Goal: Obtain resource: Download file/media

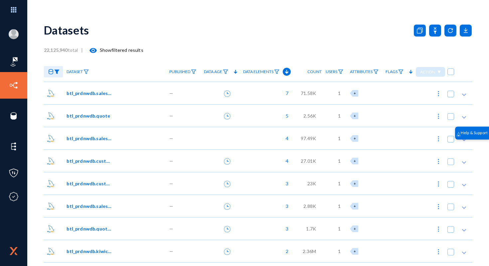
click at [93, 52] on mat-icon "visibility" at bounding box center [93, 51] width 8 height 8
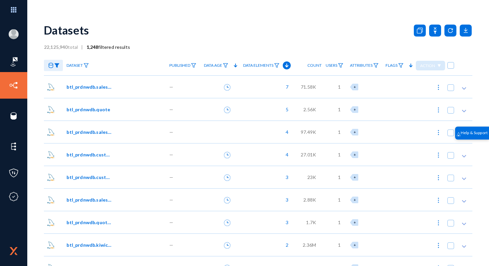
click at [93, 49] on b "1,248" at bounding box center [92, 47] width 12 height 6
click at [94, 48] on b "1,248" at bounding box center [92, 47] width 12 height 6
click at [54, 63] on anms-filter-icon at bounding box center [56, 65] width 5 height 5
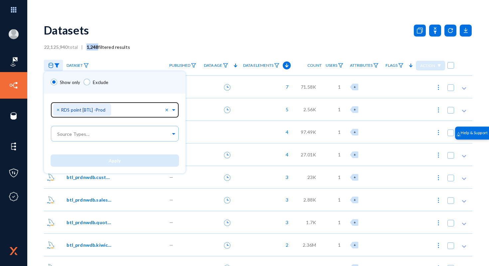
click at [57, 110] on span "×" at bounding box center [58, 109] width 5 height 6
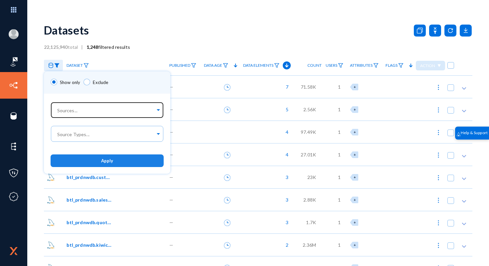
click at [82, 159] on button "Apply" at bounding box center [107, 161] width 113 height 12
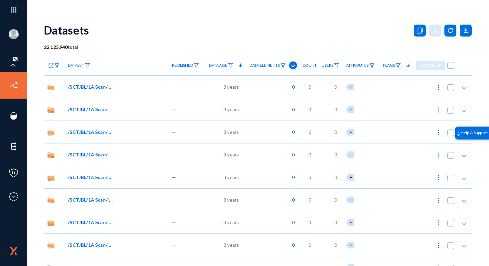
click at [49, 64] on icon at bounding box center [51, 65] width 5 height 5
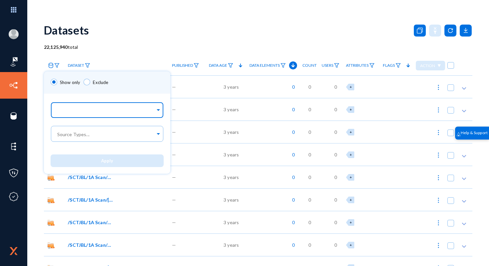
click at [74, 112] on input "text" at bounding box center [105, 111] width 99 height 6
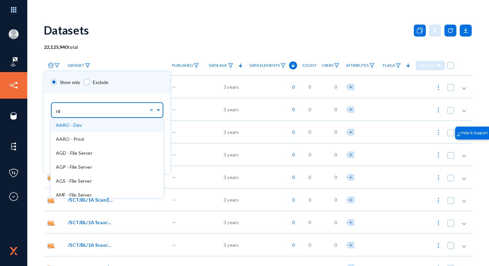
type input "rds"
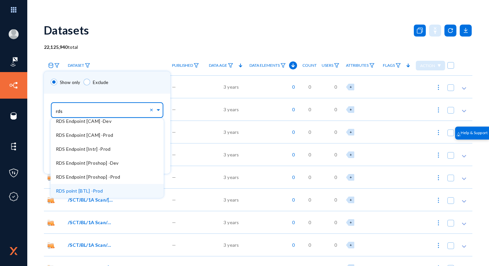
click at [98, 193] on span "RDS point [BTL] -Prod" at bounding box center [79, 191] width 47 height 6
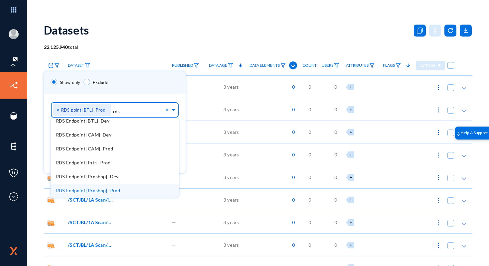
scroll to position [18, 0]
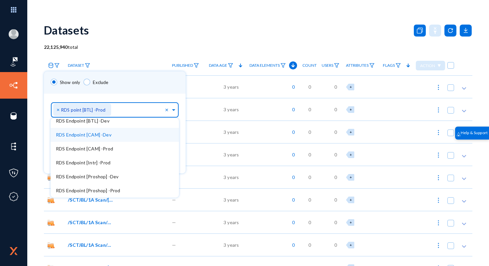
click at [133, 98] on div "Sources... × RDS point [BTL] -Prod × ESAG PRD - rds-general-logs-nov-dec RDS En…" at bounding box center [115, 109] width 142 height 30
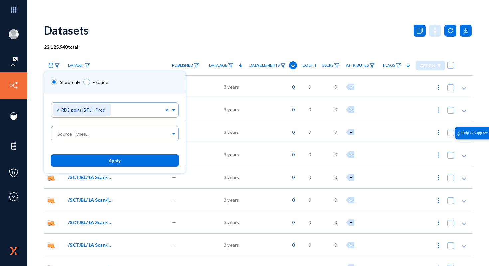
click at [122, 161] on button "Apply" at bounding box center [115, 161] width 128 height 12
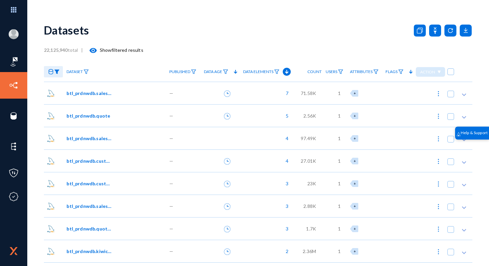
click at [94, 52] on mat-icon "visibility" at bounding box center [93, 51] width 8 height 8
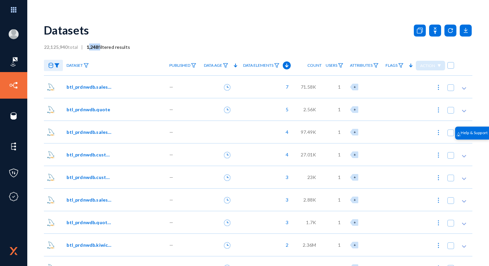
drag, startPoint x: 89, startPoint y: 48, endPoint x: 100, endPoint y: 48, distance: 11.3
click at [100, 48] on span "1,248 filtered results" at bounding box center [106, 47] width 47 height 6
click at [157, 41] on div "Datasets" at bounding box center [258, 30] width 428 height 27
drag, startPoint x: 90, startPoint y: 47, endPoint x: 103, endPoint y: 48, distance: 13.0
click at [103, 48] on span "1,248 filtered results" at bounding box center [106, 47] width 47 height 6
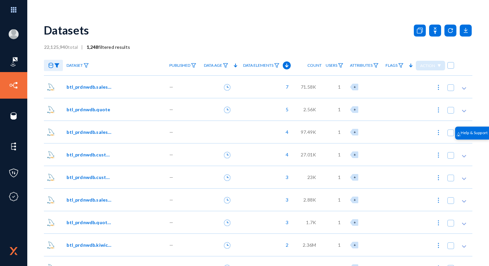
click at [286, 87] on span "7" at bounding box center [285, 86] width 6 height 7
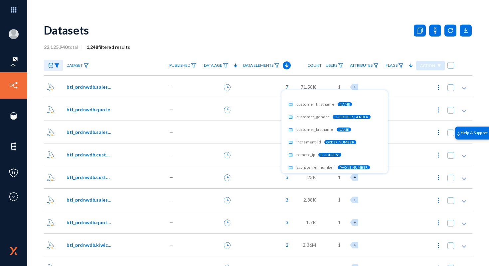
scroll to position [30, 0]
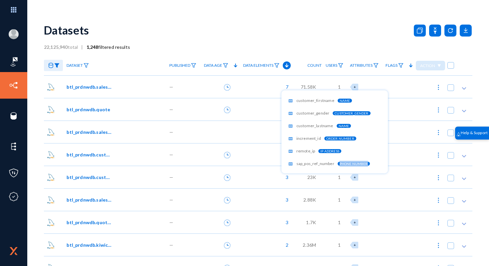
drag, startPoint x: 339, startPoint y: 162, endPoint x: 366, endPoint y: 162, distance: 27.3
click at [366, 162] on span "Phone Number" at bounding box center [353, 164] width 32 height 4
drag, startPoint x: 298, startPoint y: 163, endPoint x: 332, endPoint y: 162, distance: 34.6
click at [332, 162] on span "sap_pos_ref_number" at bounding box center [315, 163] width 38 height 5
click at [321, 41] on div at bounding box center [244, 133] width 489 height 266
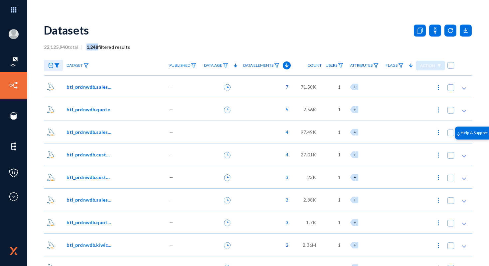
drag, startPoint x: 88, startPoint y: 47, endPoint x: 98, endPoint y: 47, distance: 10.3
click at [98, 47] on b "1,248" at bounding box center [92, 47] width 12 height 6
click at [238, 27] on div "Datasets" at bounding box center [258, 30] width 428 height 27
click at [464, 31] on icon at bounding box center [465, 31] width 12 height 12
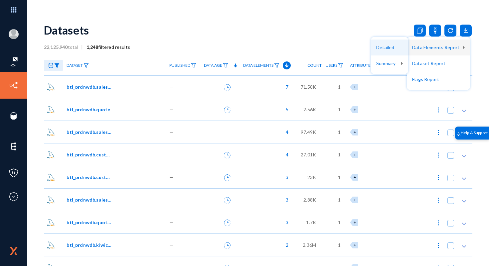
click at [390, 46] on button "Detailed" at bounding box center [389, 48] width 37 height 16
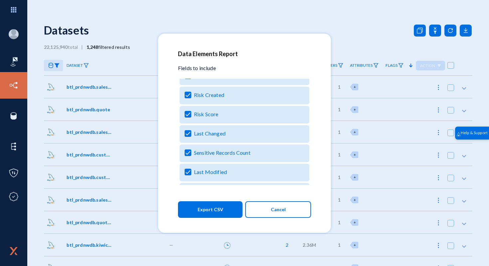
scroll to position [165, 0]
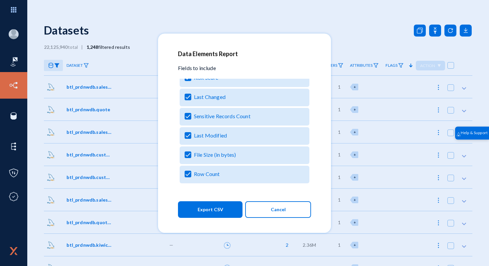
click at [223, 211] on button "Export CSV" at bounding box center [210, 209] width 64 height 17
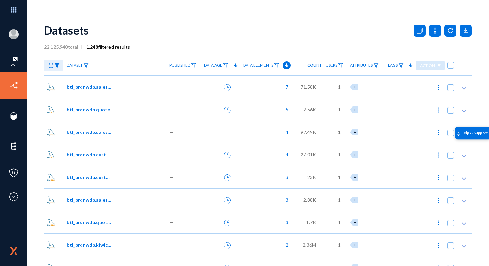
click at [57, 66] on img at bounding box center [56, 65] width 5 height 5
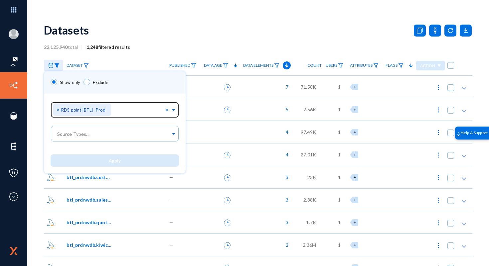
click at [58, 110] on span "×" at bounding box center [58, 109] width 5 height 6
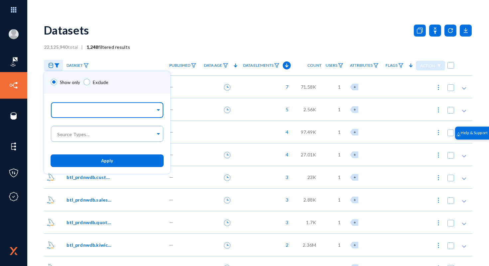
click at [74, 112] on input "text" at bounding box center [105, 111] width 99 height 6
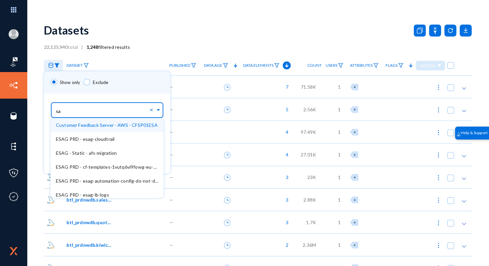
type input "sap"
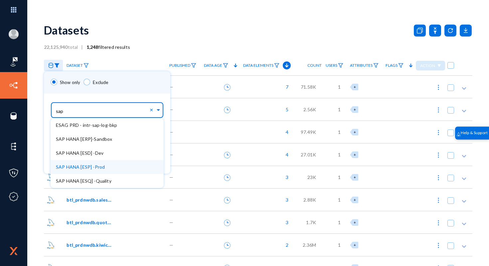
click at [84, 166] on span "SAP HANA [ESP] -Prod" at bounding box center [80, 167] width 49 height 6
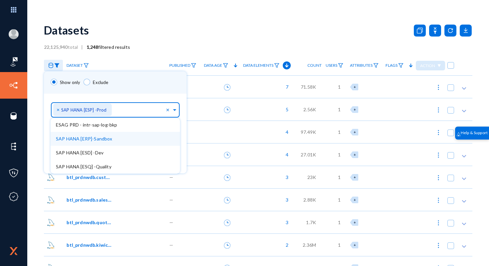
click at [117, 90] on div "Show only Exclude" at bounding box center [115, 82] width 143 height 22
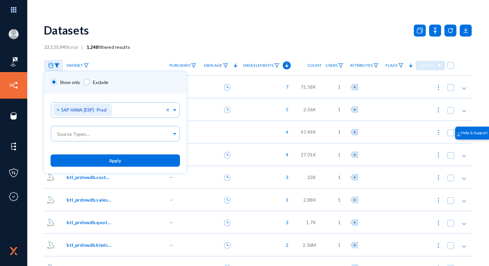
click at [111, 165] on button "Apply" at bounding box center [115, 161] width 129 height 12
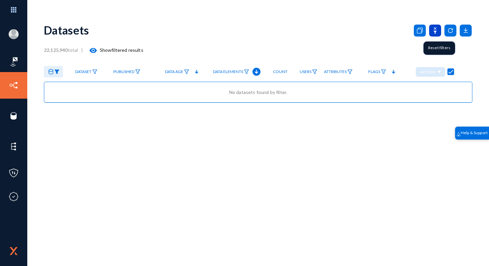
click at [435, 31] on icon at bounding box center [434, 30] width 3 height 7
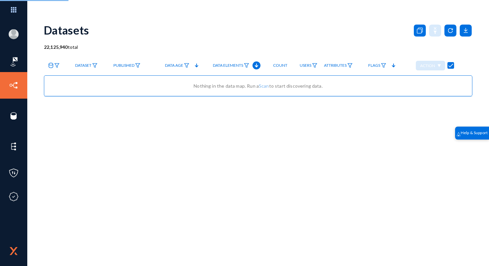
click at [53, 67] on icon at bounding box center [50, 65] width 5 height 5
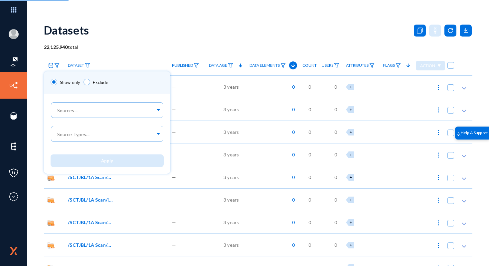
checkbox input "false"
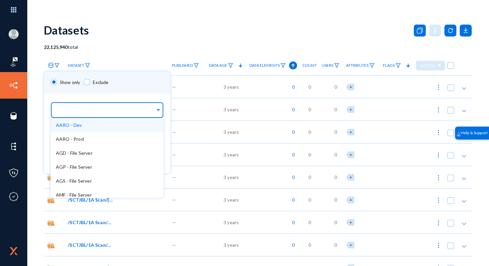
click at [70, 112] on input "text" at bounding box center [105, 111] width 99 height 6
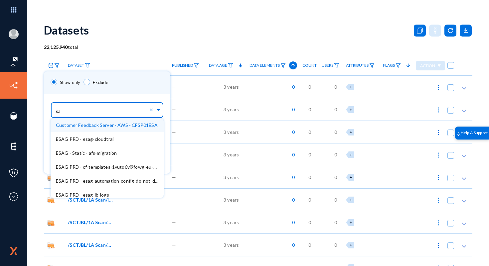
type input "sap"
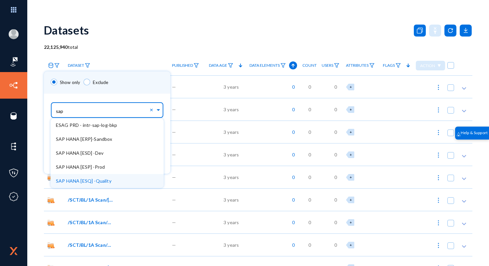
click at [107, 180] on span "SAP HANA [ESQ] -Quality" at bounding box center [83, 181] width 55 height 6
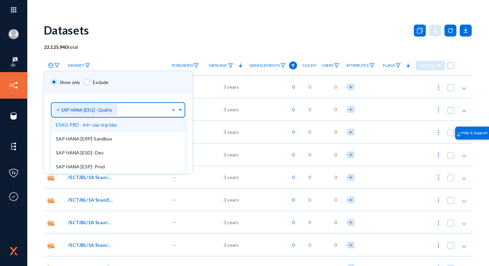
click at [132, 95] on div "Sources... × SAP HANA [ESQ] -Quality × ESAG PRD - intr-sap-log-bkp SAP HANA [ER…" at bounding box center [118, 109] width 148 height 30
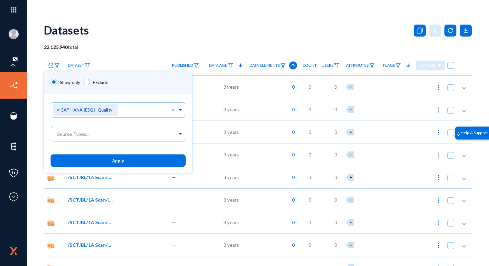
click at [119, 163] on span "Apply" at bounding box center [118, 160] width 12 height 5
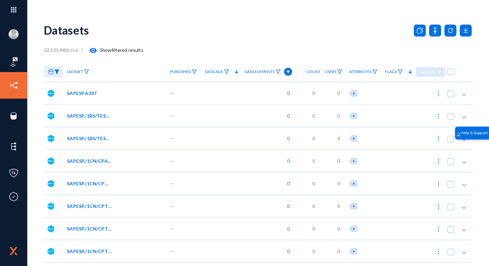
click at [94, 50] on mat-icon "visibility" at bounding box center [93, 51] width 8 height 8
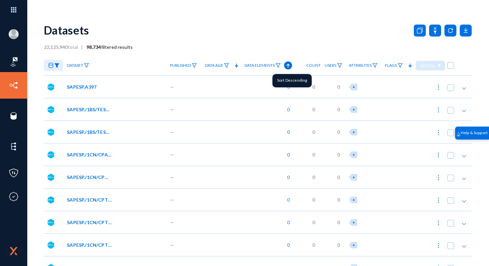
click at [287, 64] on icon at bounding box center [287, 66] width 3 height 4
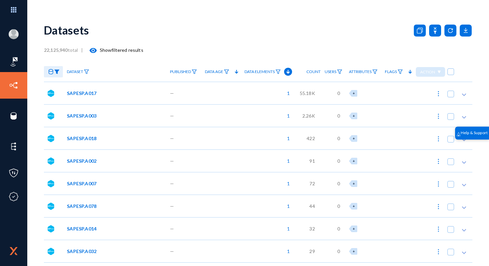
click at [55, 71] on img at bounding box center [56, 71] width 5 height 5
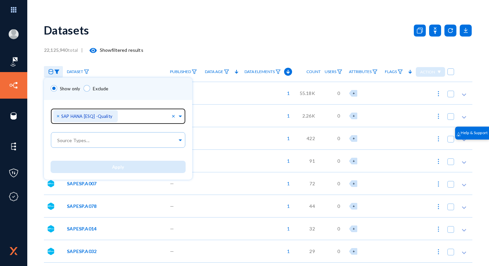
click at [58, 116] on span "×" at bounding box center [58, 116] width 5 height 6
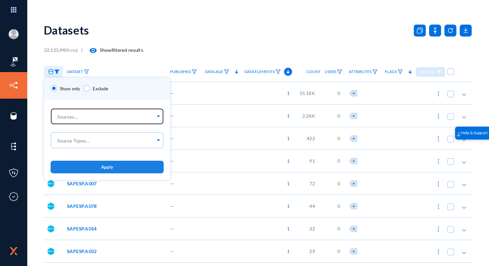
click at [85, 165] on button "Apply" at bounding box center [107, 167] width 113 height 12
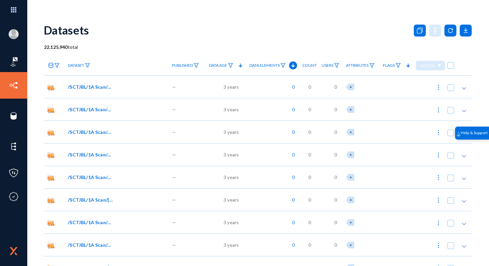
click at [147, 39] on div "Datasets" at bounding box center [258, 30] width 428 height 27
click at [51, 65] on icon at bounding box center [51, 65] width 5 height 5
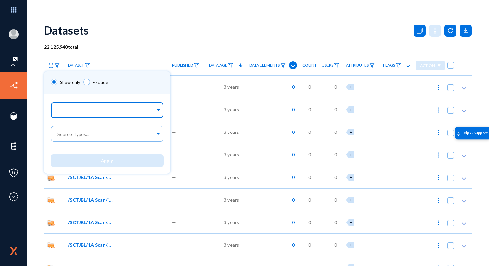
click at [73, 111] on input "text" at bounding box center [105, 111] width 99 height 6
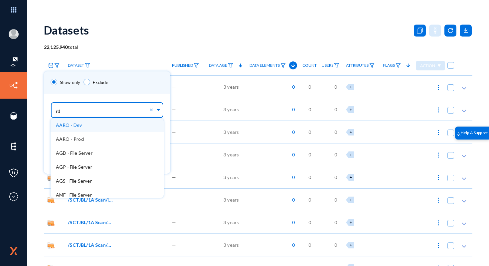
type input "rds"
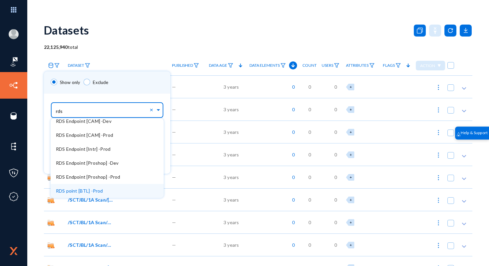
click at [91, 191] on span "RDS point [BTL] -Prod" at bounding box center [79, 191] width 47 height 6
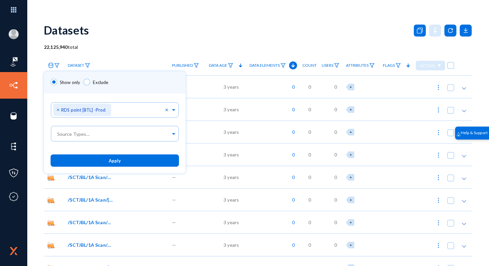
click at [125, 83] on div "Show only Exclude" at bounding box center [115, 82] width 142 height 22
click at [120, 163] on button "Apply" at bounding box center [115, 161] width 128 height 12
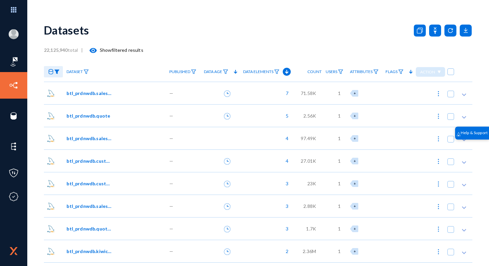
click at [94, 94] on span "btl_prdnwdb.sales_order" at bounding box center [88, 93] width 45 height 7
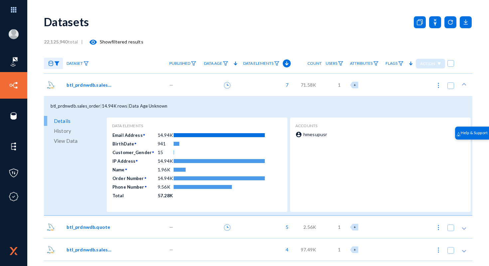
scroll to position [9, 0]
click at [84, 83] on span "btl_prdnwdb.sales_order" at bounding box center [88, 84] width 45 height 7
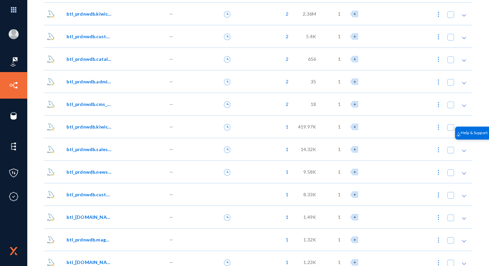
scroll to position [238, 0]
click at [99, 127] on span "btl_prdnwdb.kiwicommerce_login_activity" at bounding box center [88, 126] width 45 height 7
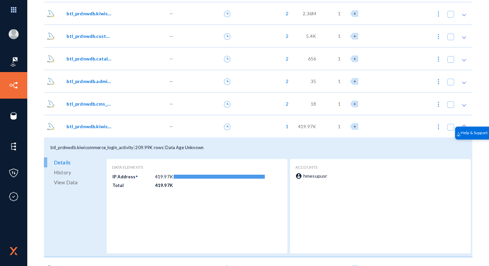
click at [99, 127] on span "btl_prdnwdb.kiwicommerce_login_activity" at bounding box center [88, 126] width 45 height 7
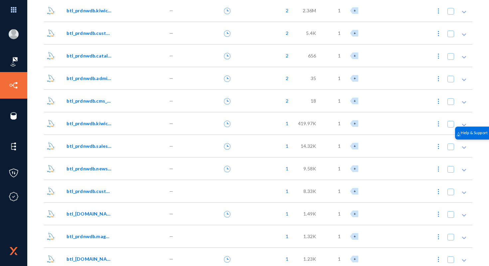
scroll to position [0, 0]
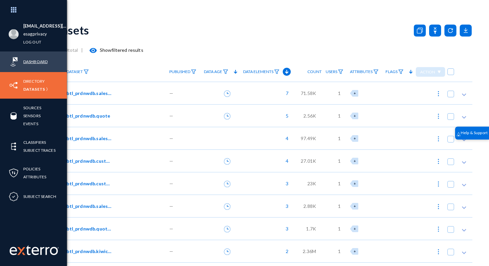
click at [40, 60] on link "Dashboard" at bounding box center [35, 62] width 24 height 8
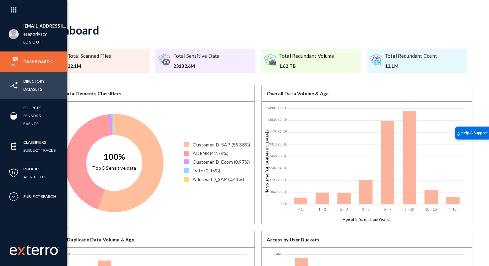
click at [31, 88] on link "Datasets" at bounding box center [32, 89] width 19 height 8
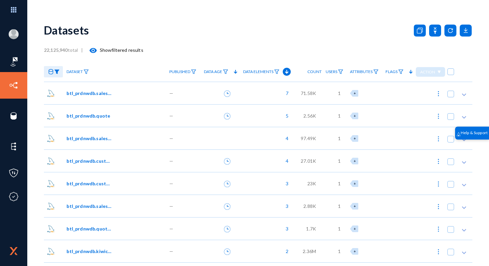
click at [96, 94] on span "btl_prdnwdb.sales_order" at bounding box center [88, 93] width 45 height 7
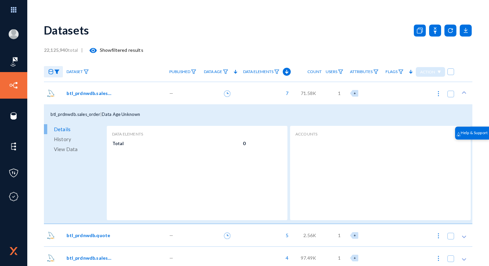
click at [65, 152] on span "View Data" at bounding box center [66, 149] width 24 height 10
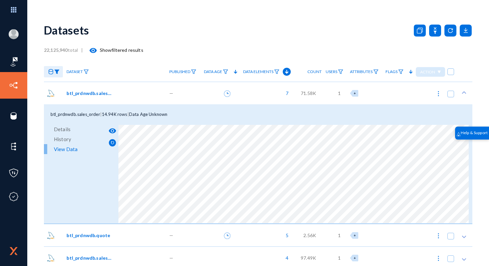
click at [65, 138] on span "History" at bounding box center [62, 139] width 17 height 10
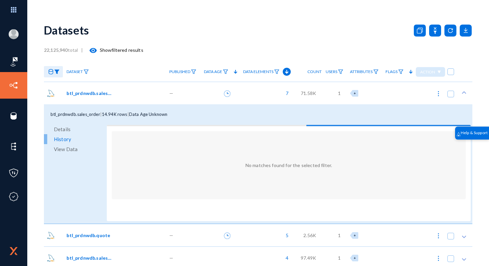
click at [62, 129] on span "Details" at bounding box center [62, 129] width 17 height 10
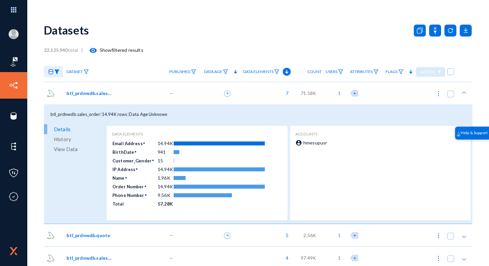
click at [49, 67] on link at bounding box center [53, 72] width 19 height 12
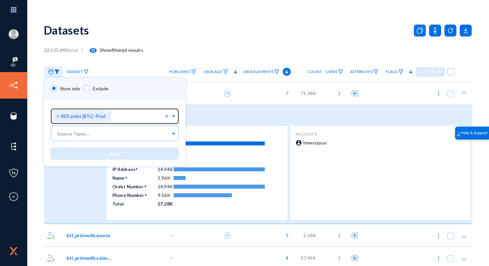
click at [56, 115] on span "×" at bounding box center [58, 116] width 5 height 6
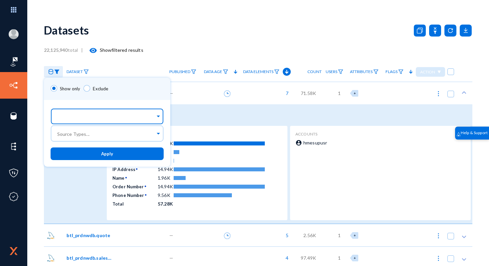
click at [73, 121] on input "text" at bounding box center [105, 117] width 99 height 6
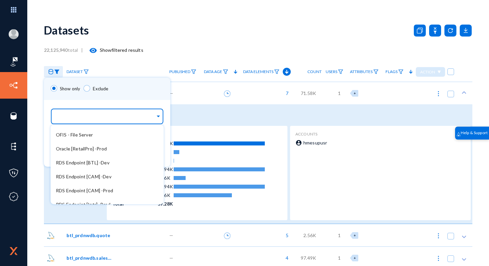
scroll to position [1339, 0]
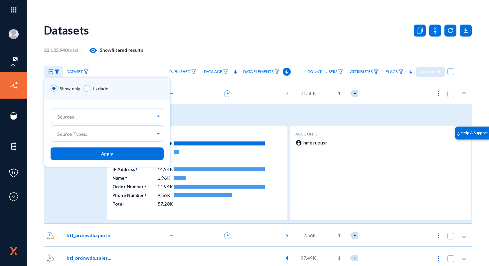
click at [253, 22] on div at bounding box center [244, 133] width 489 height 266
